Goal: Find specific page/section: Find specific page/section

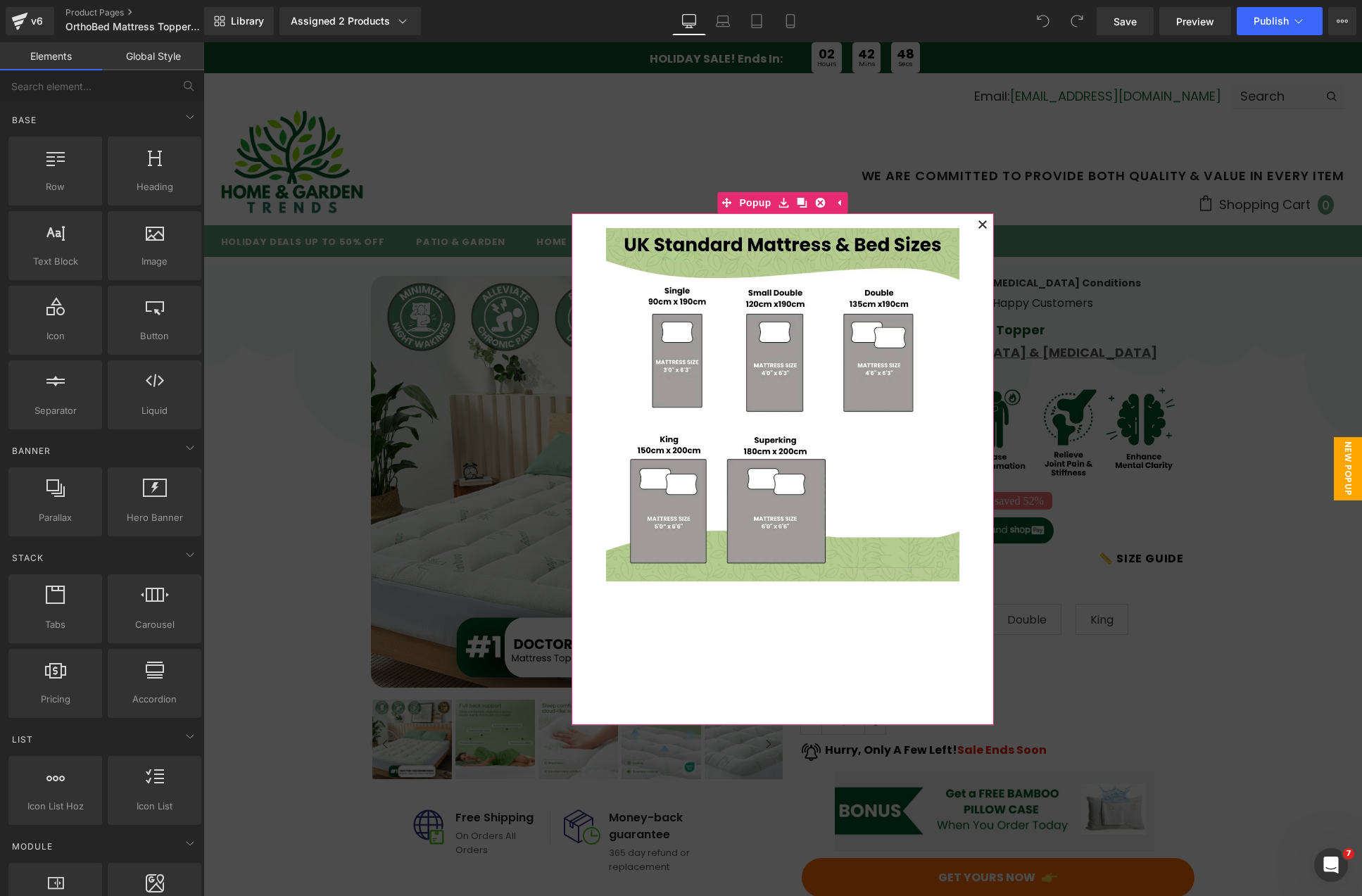
click at [982, 214] on div "Image Popup" at bounding box center [782, 469] width 422 height 512
click at [980, 225] on icon at bounding box center [982, 224] width 8 height 8
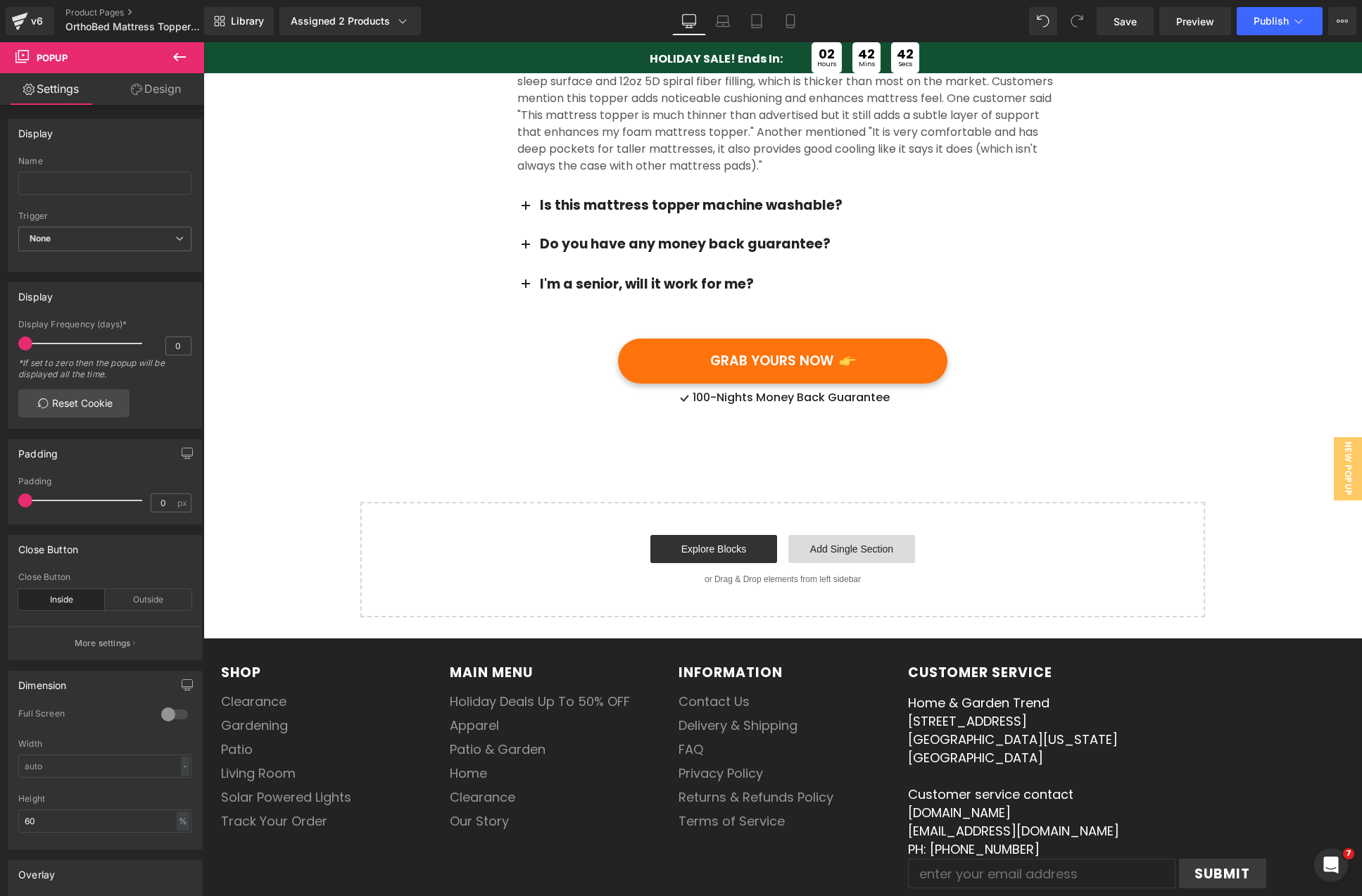
scroll to position [6010, 0]
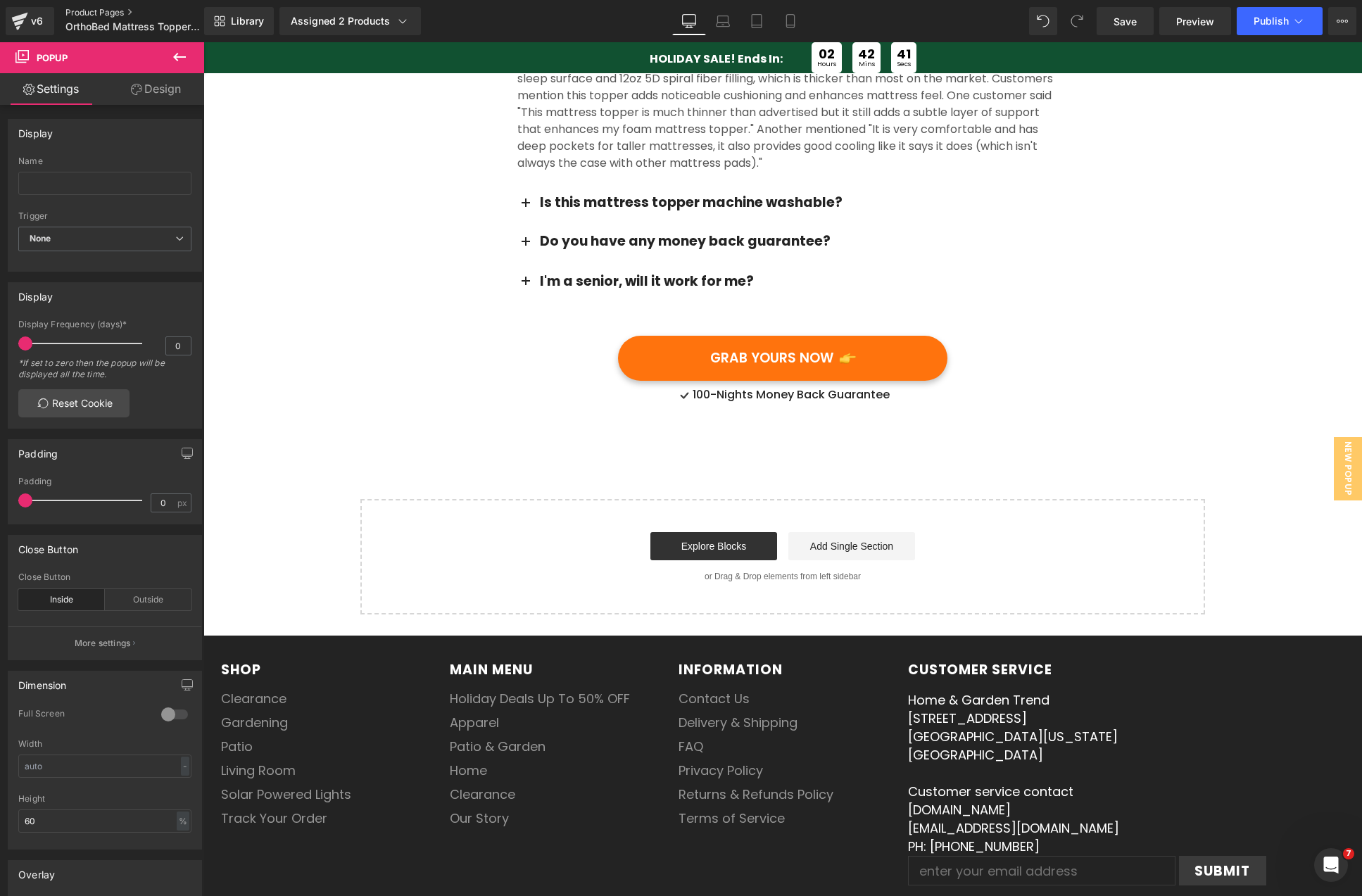
click at [80, 12] on link "Product Pages" at bounding box center [147, 12] width 162 height 11
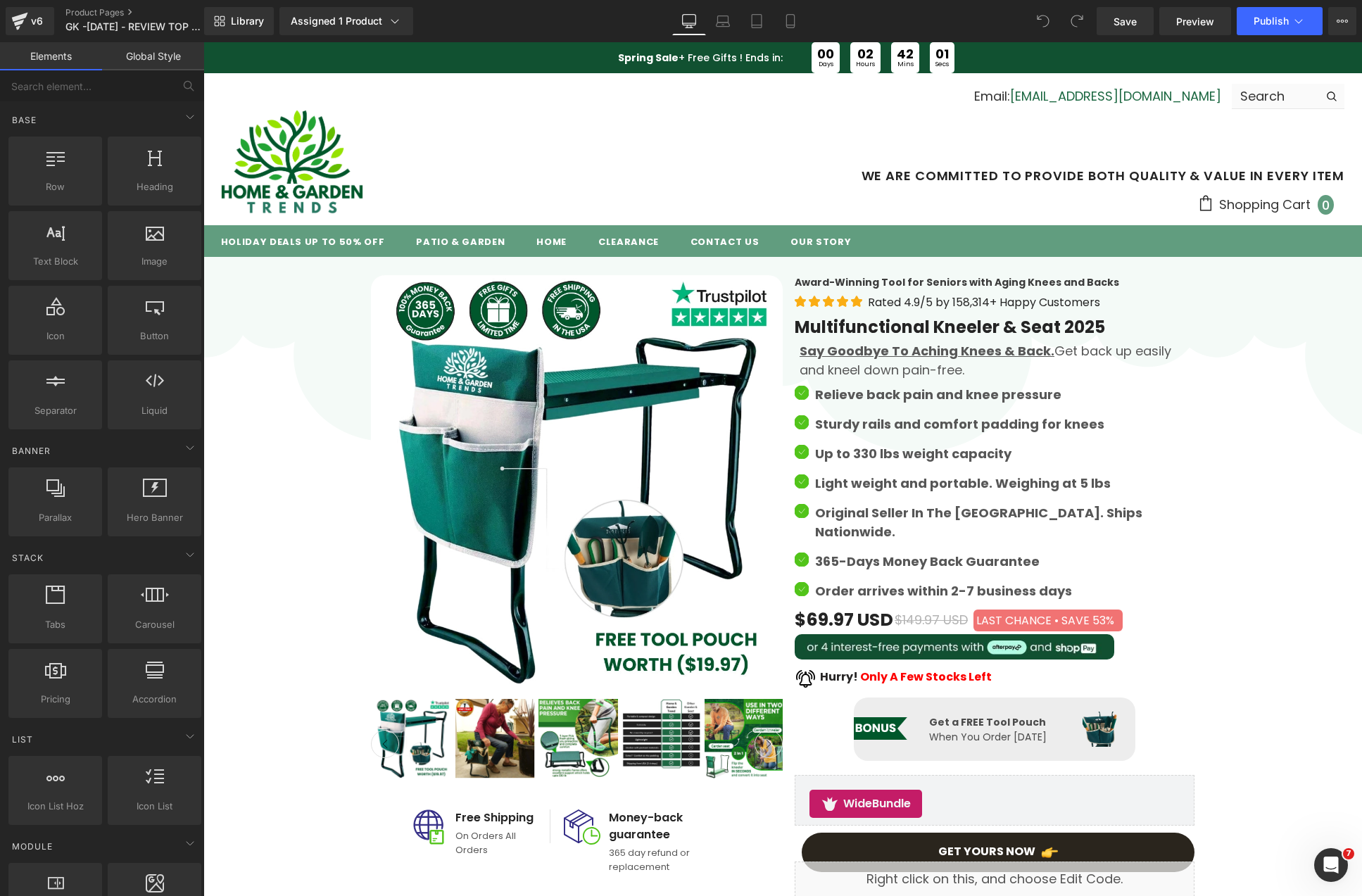
click at [625, 57] on strong "Spring Sale" at bounding box center [648, 58] width 61 height 14
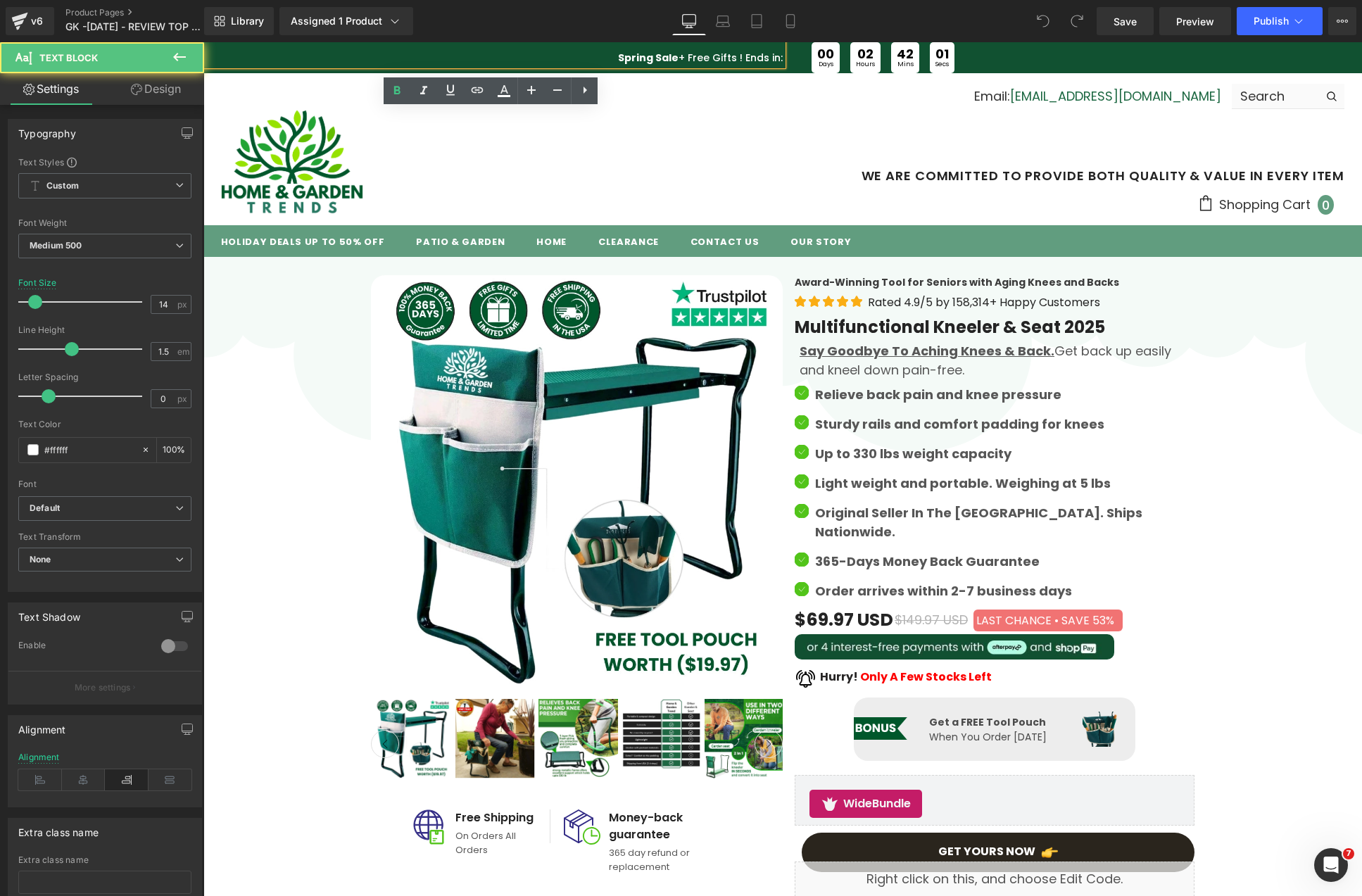
click at [637, 56] on strong "Spring Sale" at bounding box center [648, 58] width 61 height 14
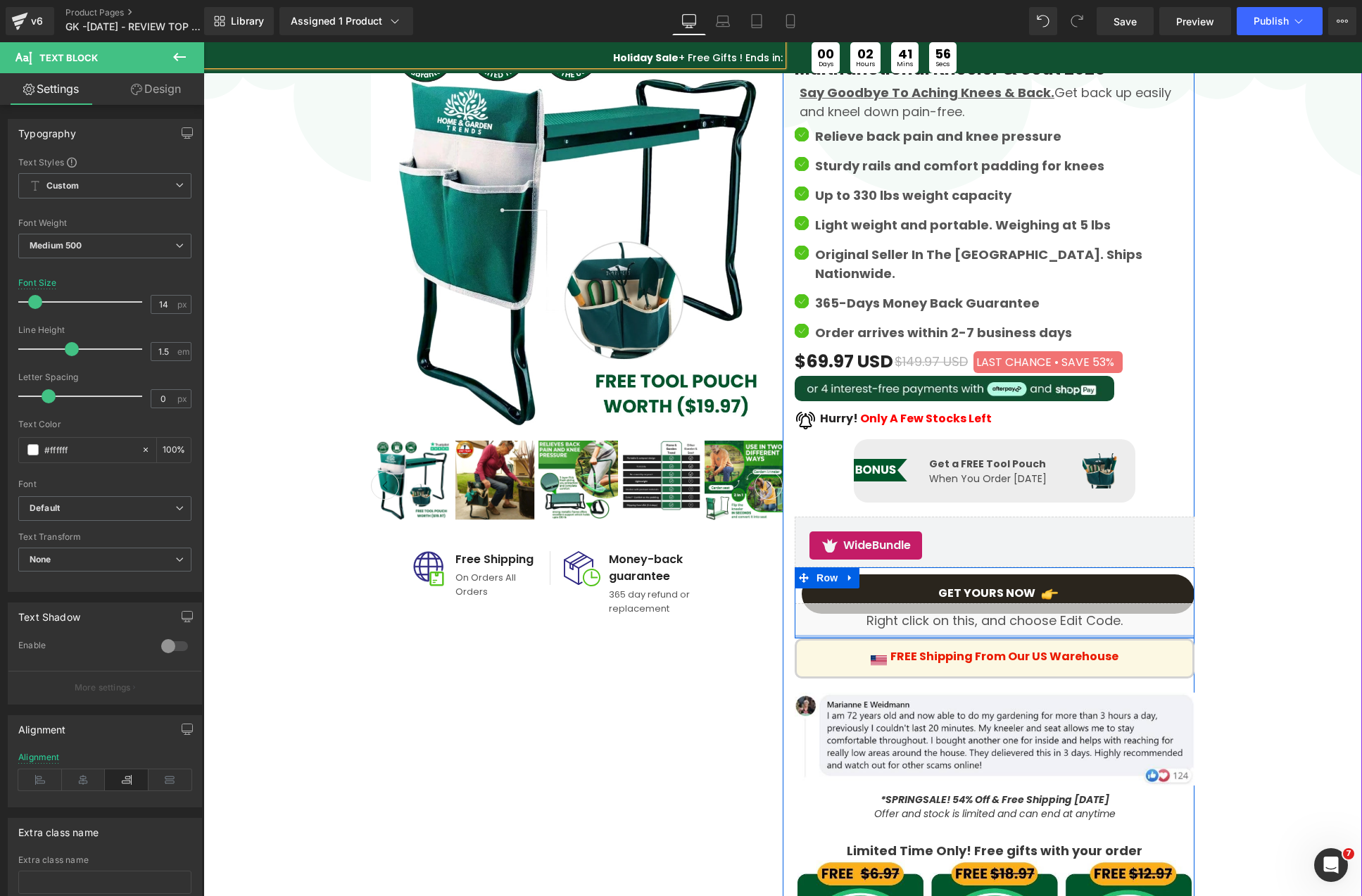
scroll to position [516, 0]
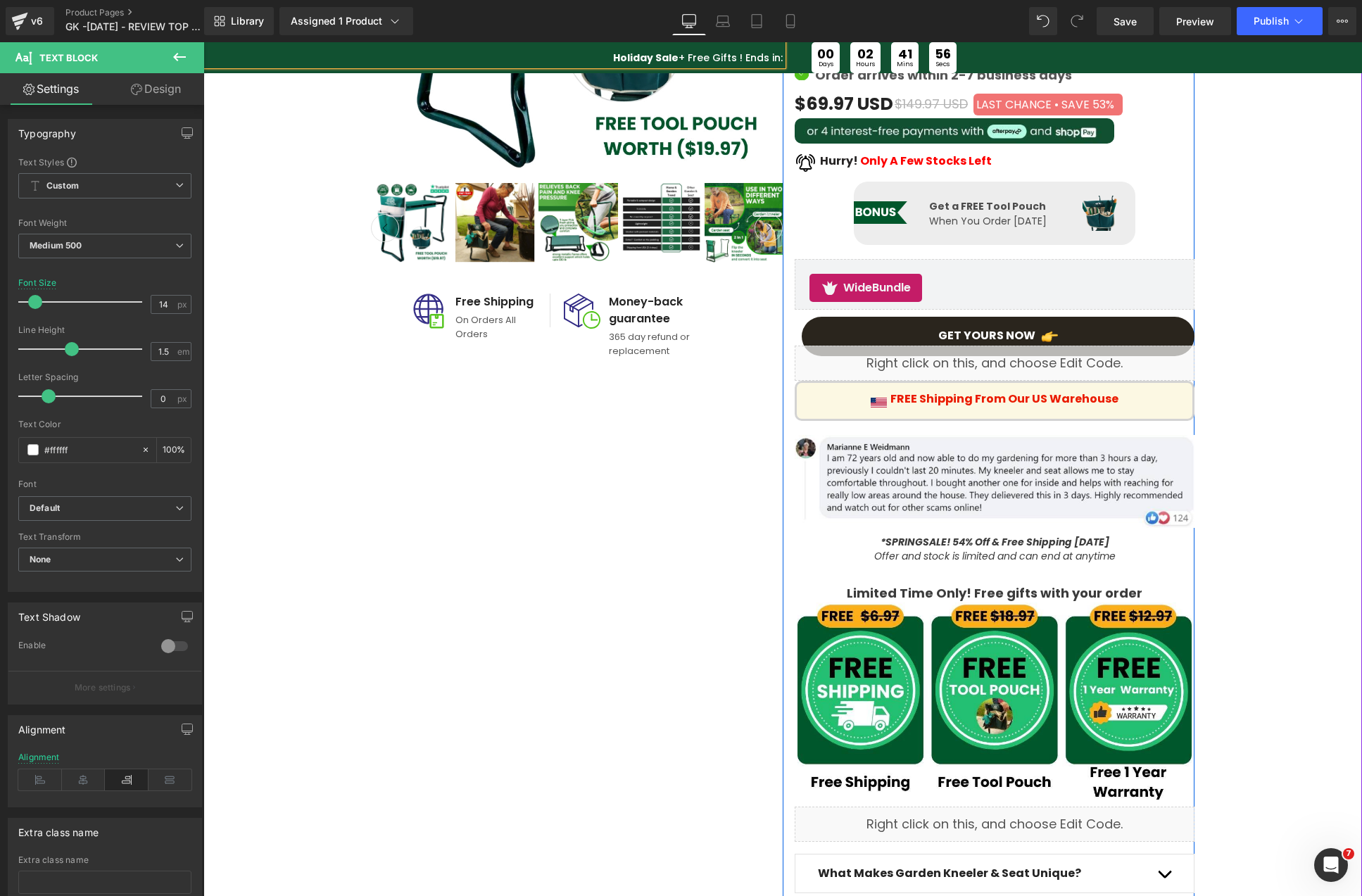
click at [914, 535] on icon "*SPRING" at bounding box center [901, 542] width 42 height 14
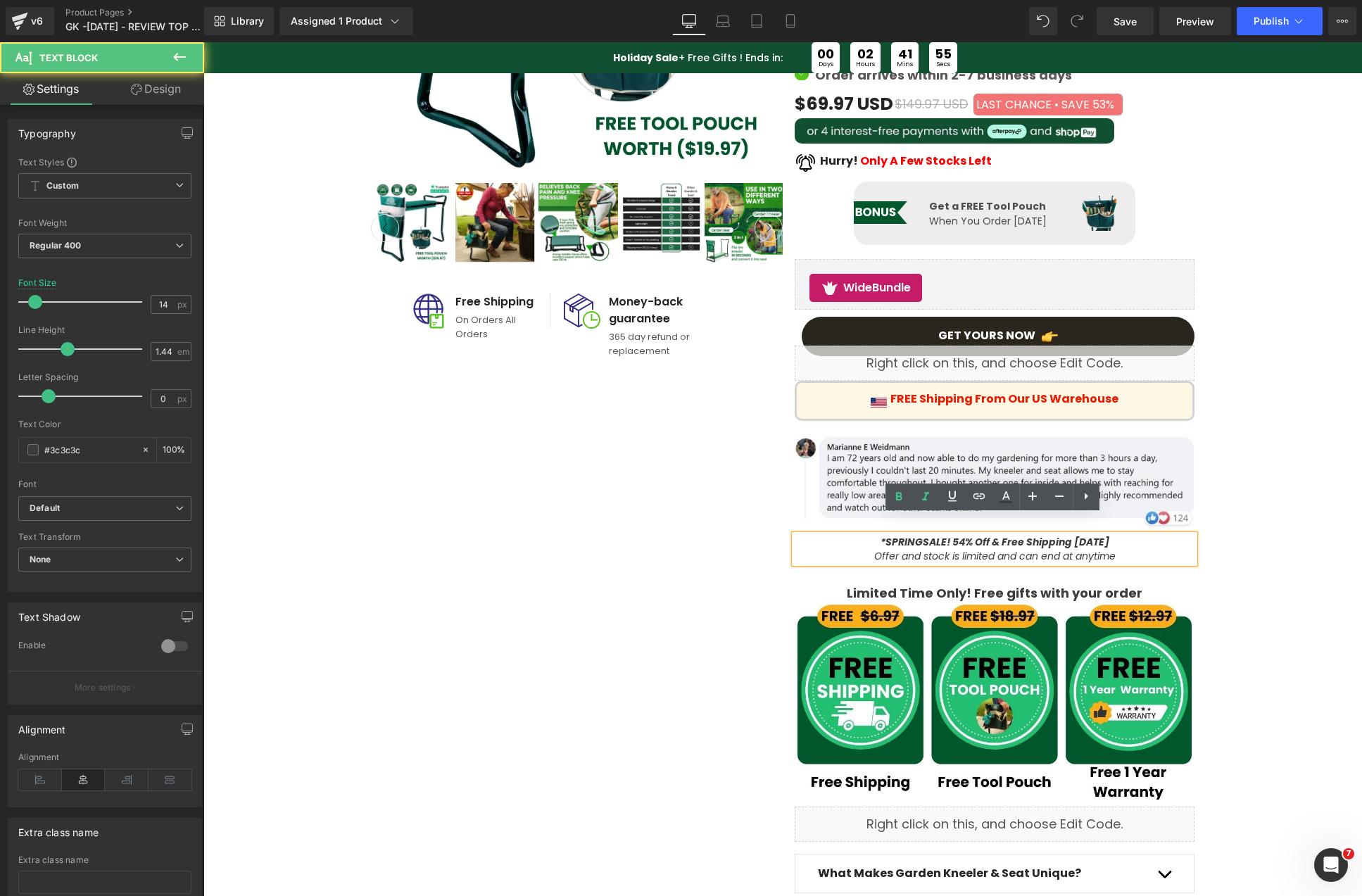
click at [896, 535] on icon "*SPRING" at bounding box center [901, 542] width 42 height 14
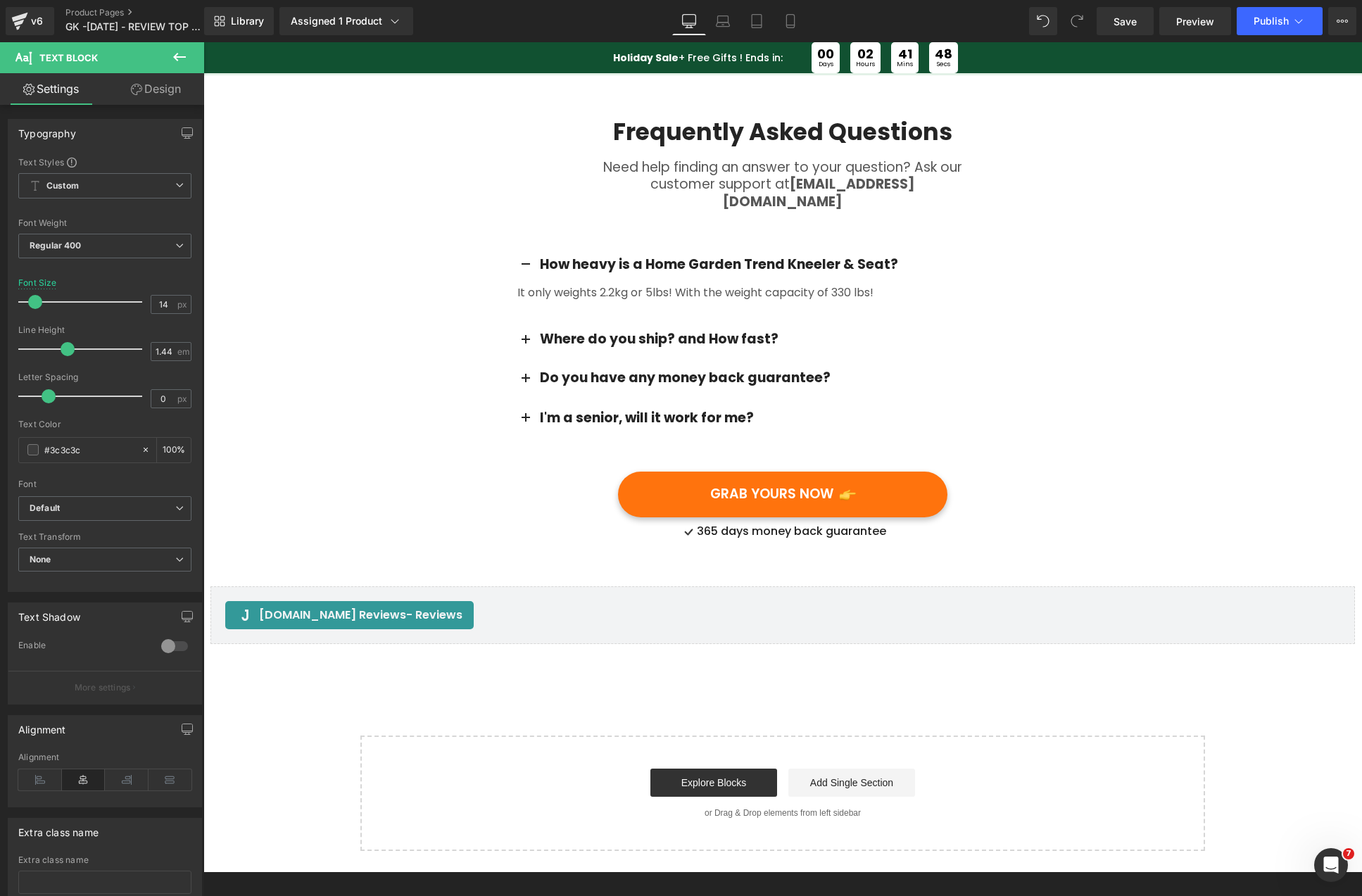
scroll to position [6345, 0]
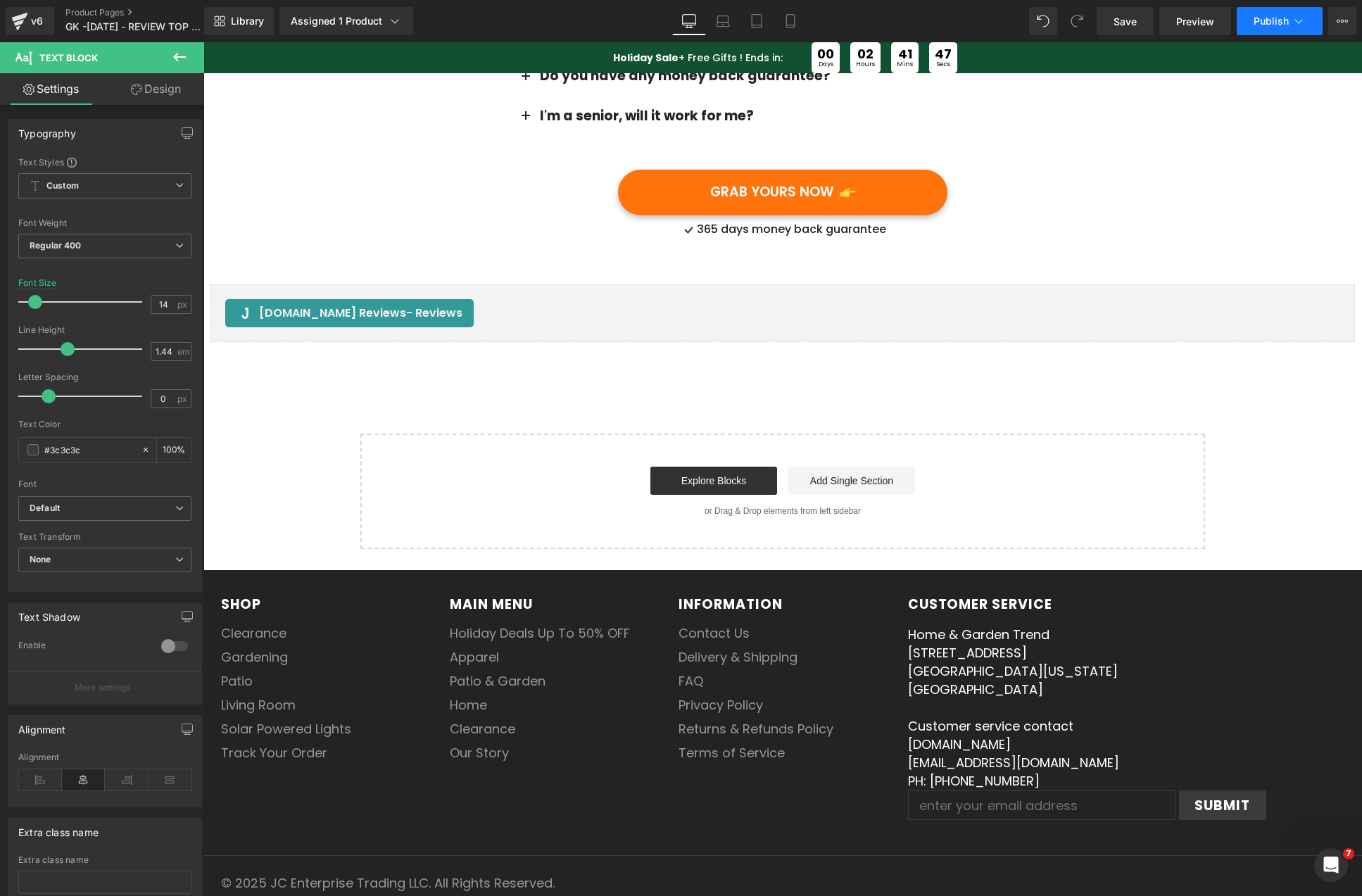
click at [1294, 14] on icon at bounding box center [1298, 21] width 14 height 14
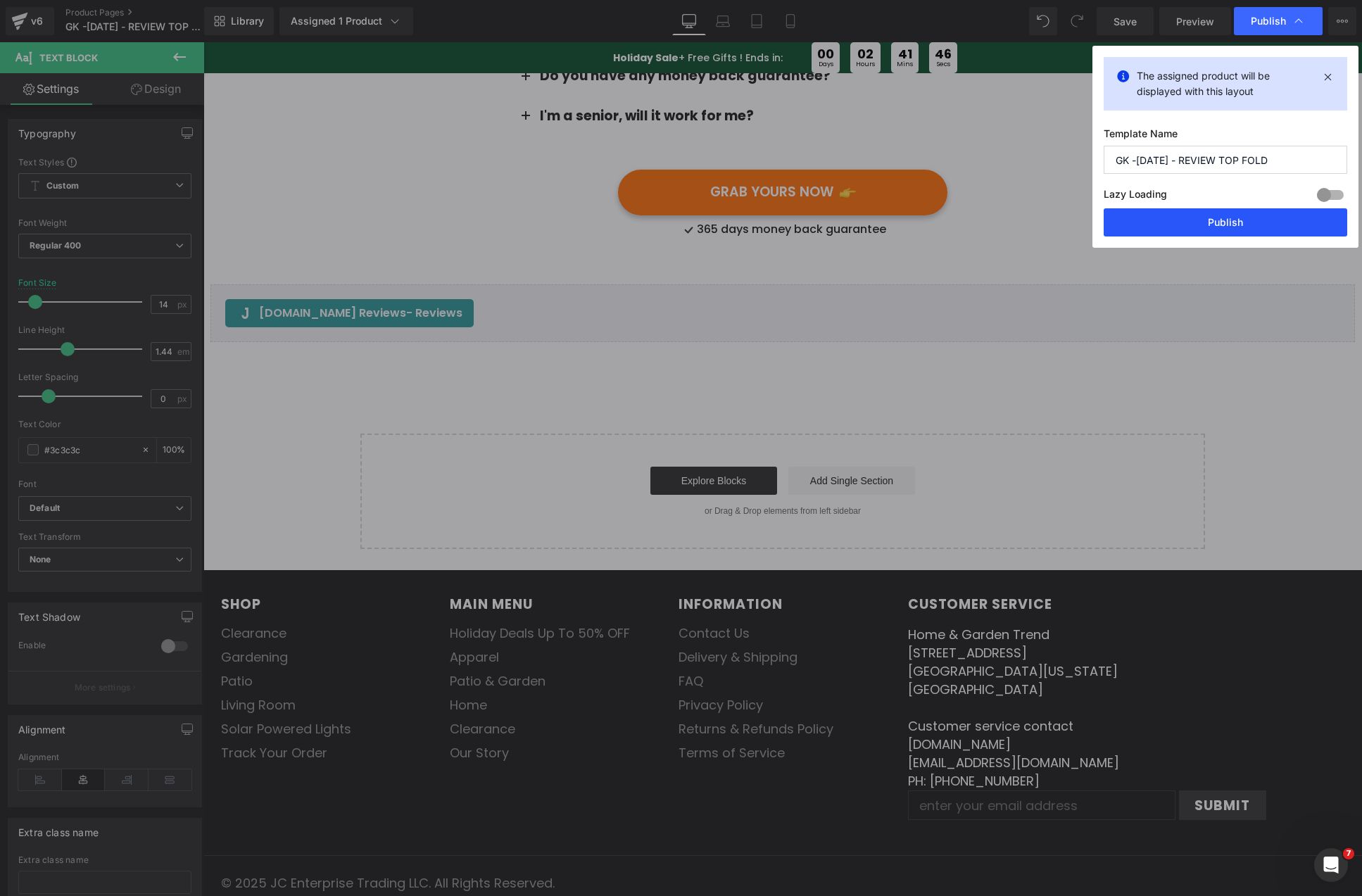
click at [1204, 219] on button "Publish" at bounding box center [1225, 222] width 244 height 29
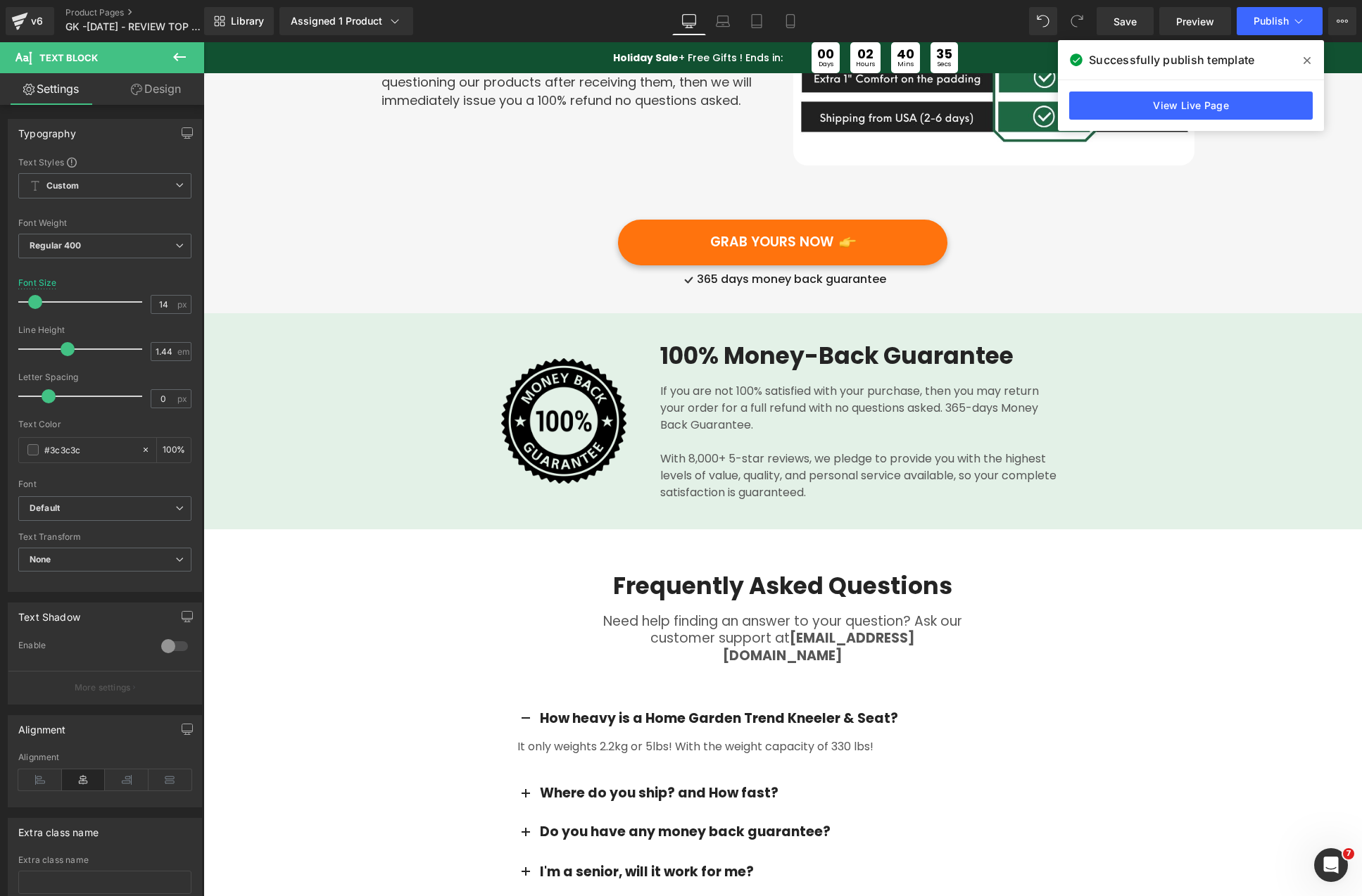
scroll to position [5571, 0]
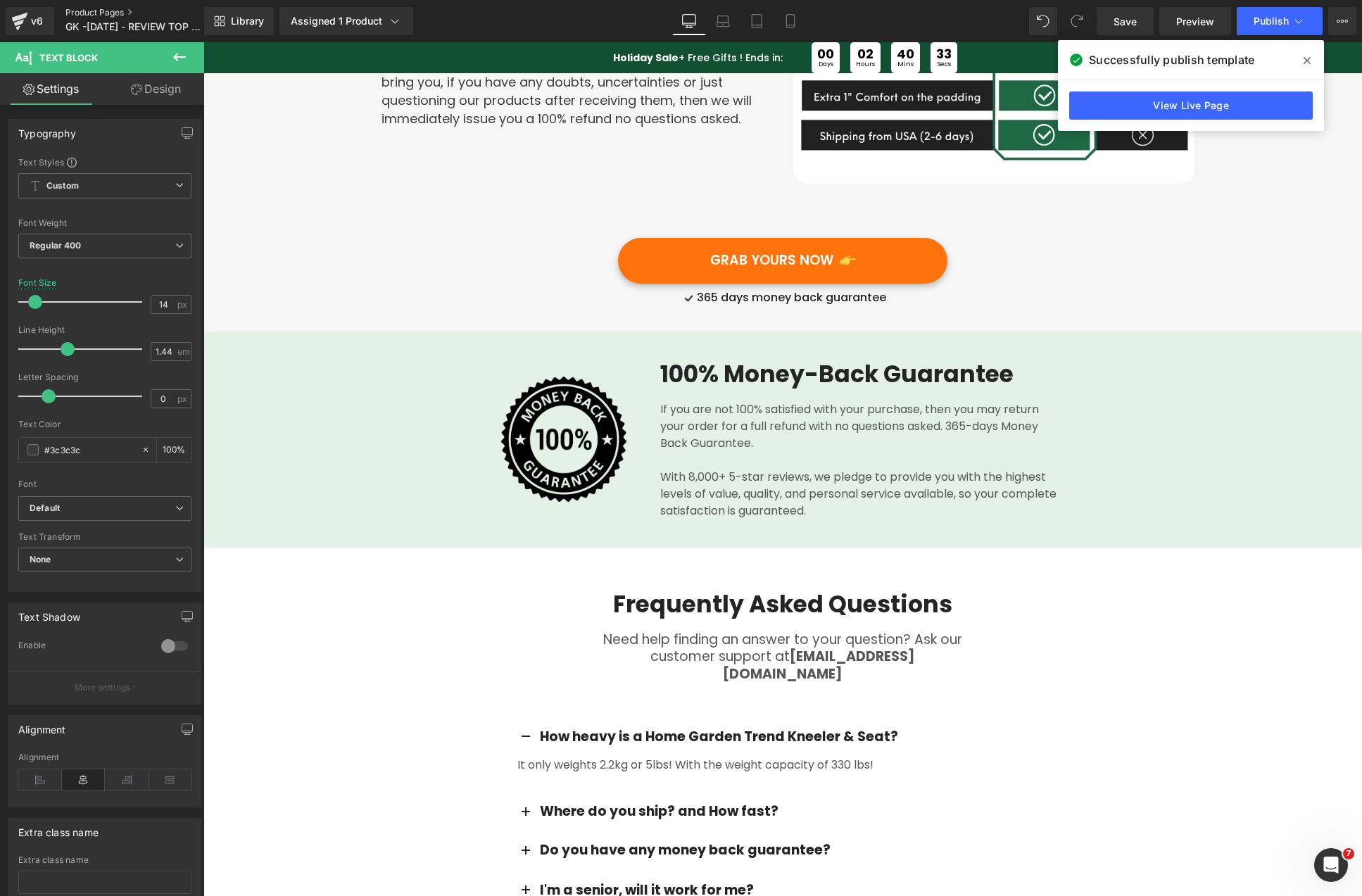
click at [90, 9] on link "Product Pages" at bounding box center [147, 12] width 162 height 11
